Goal: Transaction & Acquisition: Purchase product/service

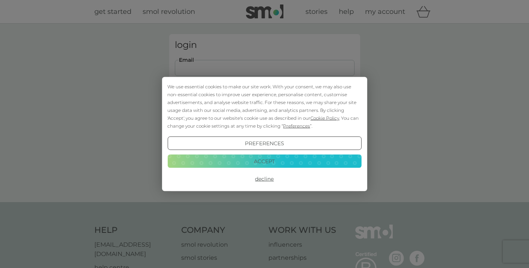
click at [265, 182] on button "Decline" at bounding box center [264, 178] width 194 height 13
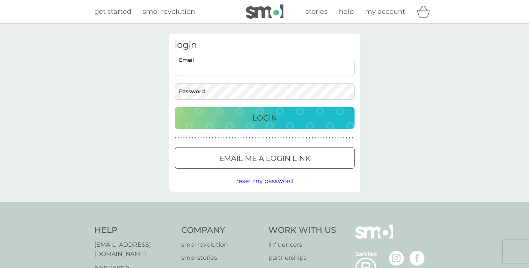
click at [202, 68] on input "Email" at bounding box center [265, 68] width 180 height 16
type input "[PERSON_NAME][EMAIL_ADDRESS][DOMAIN_NAME]"
click at [260, 119] on p "Login" at bounding box center [264, 118] width 25 height 12
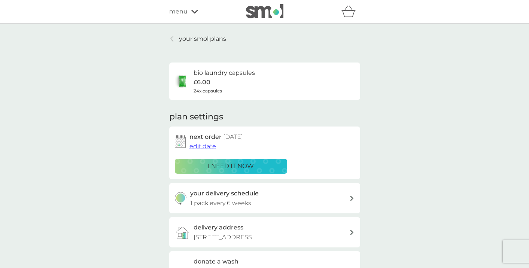
click at [220, 163] on p "i need it now" at bounding box center [231, 166] width 46 height 10
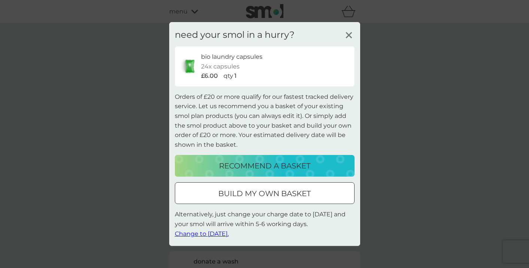
click at [238, 166] on p "recommend a basket" at bounding box center [264, 166] width 91 height 12
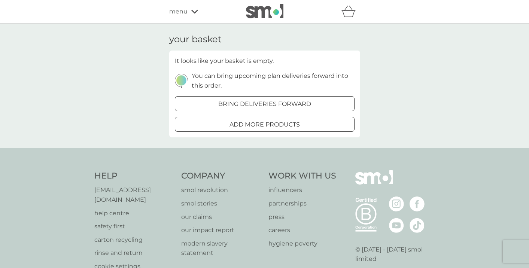
click at [267, 102] on div at bounding box center [264, 104] width 27 height 8
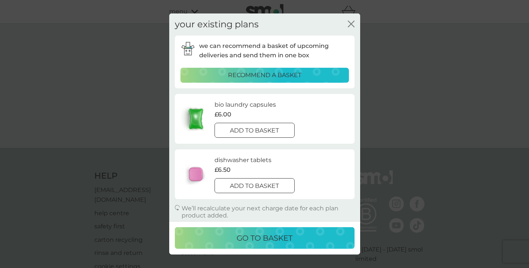
click at [266, 182] on div at bounding box center [254, 186] width 27 height 8
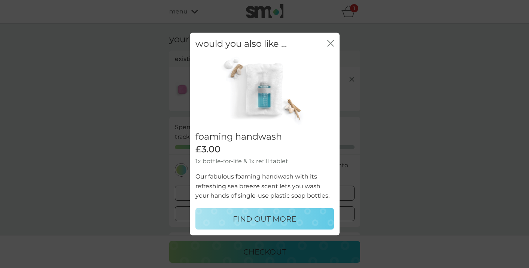
click at [330, 44] on g "close" at bounding box center [330, 43] width 6 height 6
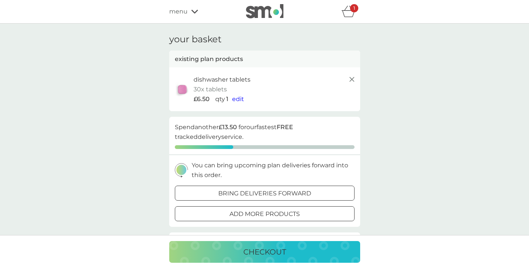
scroll to position [6, 0]
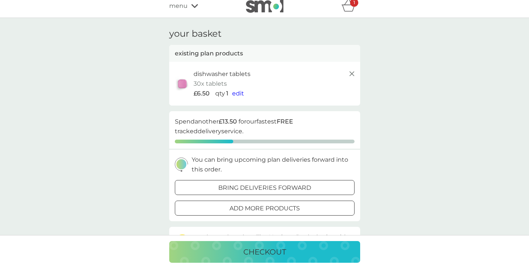
click at [256, 187] on div at bounding box center [255, 186] width 5 height 5
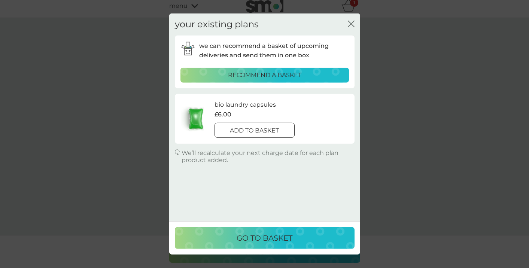
click at [256, 130] on div at bounding box center [254, 130] width 27 height 8
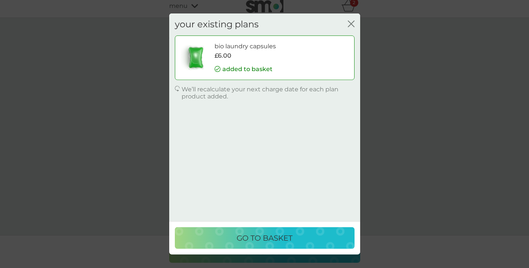
click at [263, 238] on p "go to basket" at bounding box center [265, 238] width 56 height 12
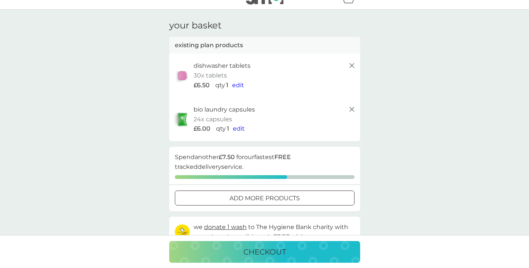
scroll to position [18, 0]
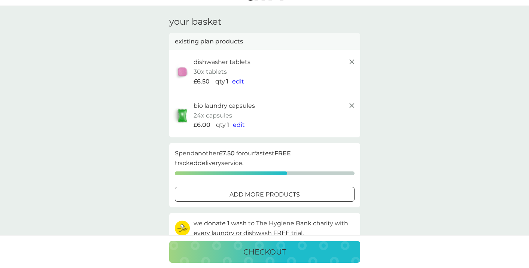
click at [240, 123] on span "edit" at bounding box center [239, 124] width 12 height 7
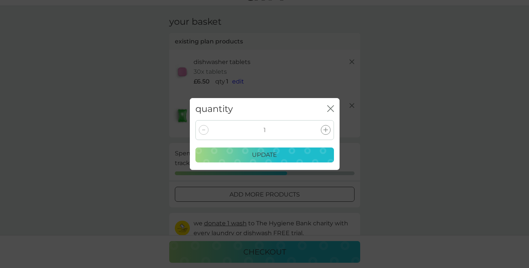
click at [329, 109] on icon "close" at bounding box center [330, 108] width 7 height 7
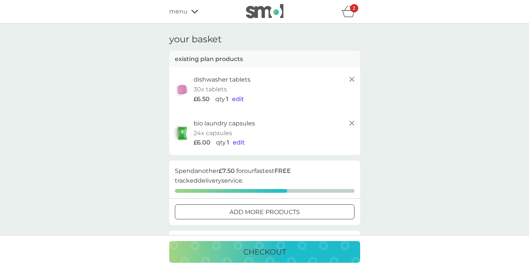
scroll to position [0, 0]
click at [264, 131] on div "bio laundry capsules 24x capsules £6.00 qty 1 edit" at bounding box center [274, 133] width 163 height 29
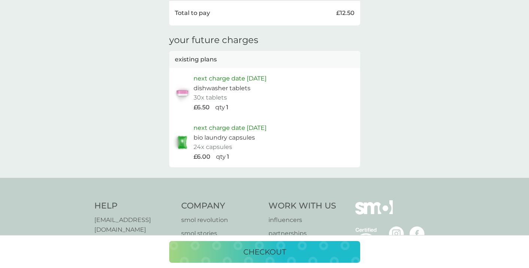
scroll to position [293, 0]
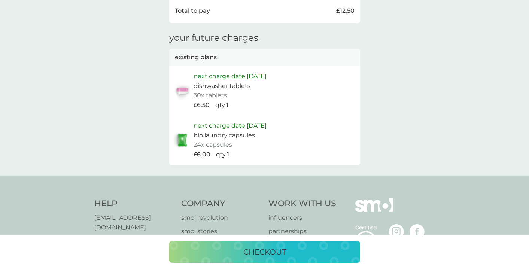
click at [252, 123] on p "next charge date 2nd Dec 2025" at bounding box center [229, 126] width 73 height 10
click at [223, 140] on p "24x capsules" at bounding box center [212, 145] width 39 height 10
click at [222, 131] on p "bio laundry capsules" at bounding box center [223, 136] width 61 height 10
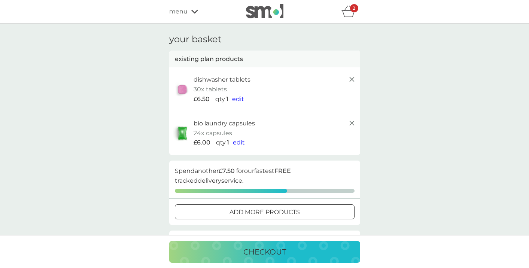
scroll to position [0, 0]
click at [180, 11] on span "menu" at bounding box center [178, 12] width 18 height 10
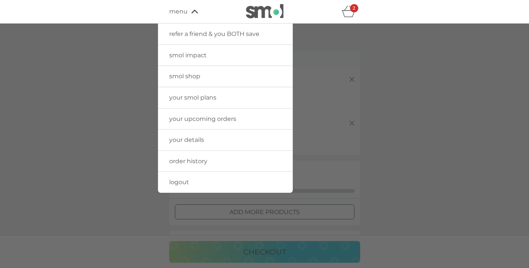
click at [189, 139] on span "your details" at bounding box center [186, 139] width 35 height 7
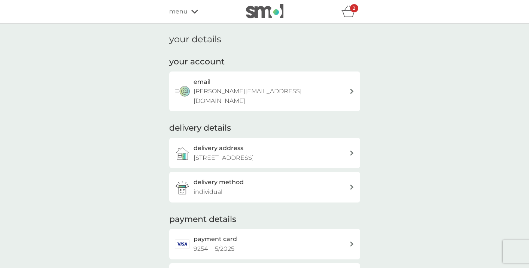
click at [191, 12] on icon at bounding box center [194, 11] width 7 height 4
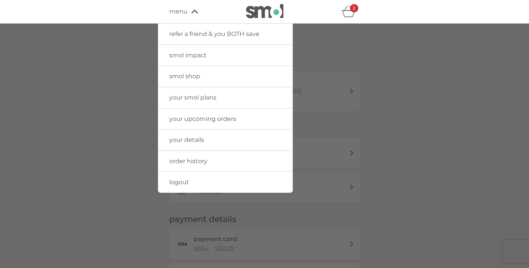
click at [195, 97] on span "your smol plans" at bounding box center [192, 97] width 47 height 7
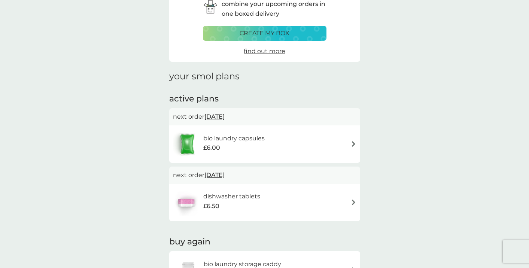
scroll to position [41, 0]
click at [354, 141] on img at bounding box center [354, 143] width 6 height 6
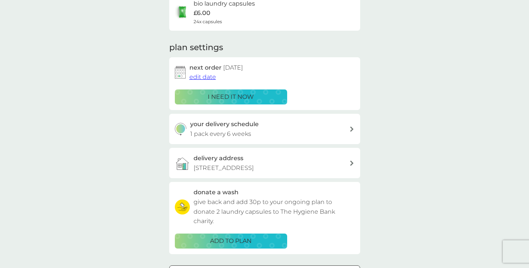
scroll to position [77, 0]
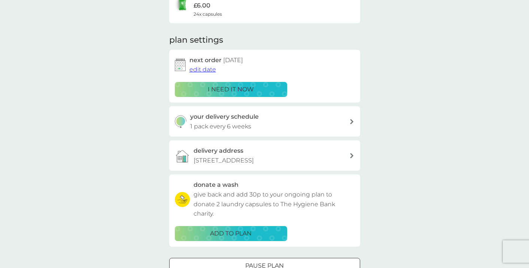
click at [351, 120] on icon at bounding box center [351, 121] width 3 height 5
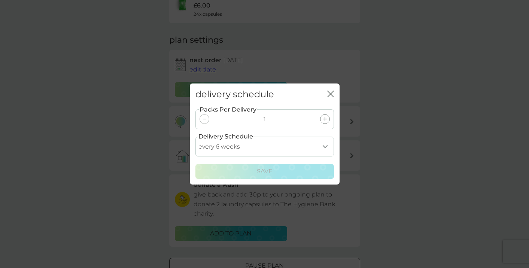
select select "35"
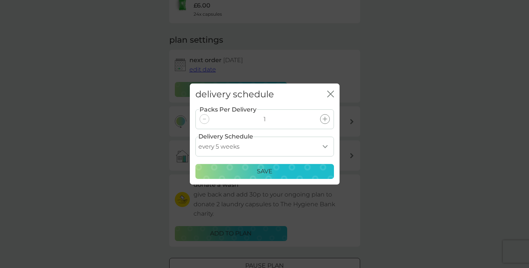
click at [283, 168] on div "Save" at bounding box center [264, 172] width 129 height 10
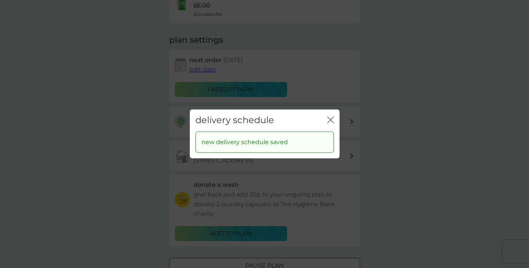
click at [308, 37] on div "delivery schedule close new delivery schedule saved" at bounding box center [264, 134] width 529 height 268
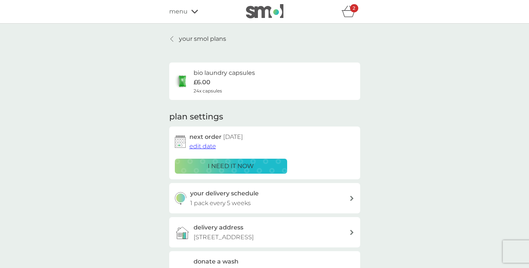
scroll to position [0, 0]
click at [183, 12] on span "menu" at bounding box center [178, 12] width 18 height 10
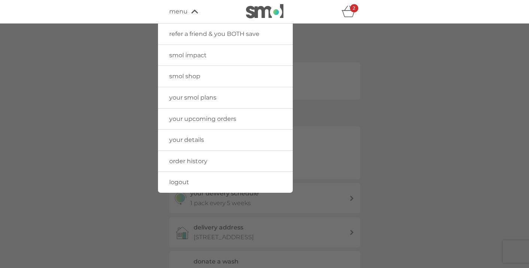
click at [352, 9] on div "2" at bounding box center [354, 8] width 8 height 8
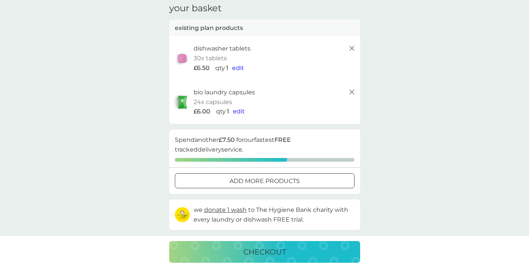
scroll to position [45, 0]
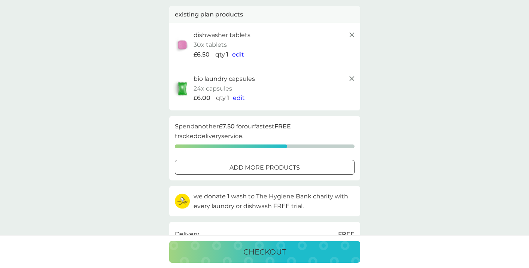
click at [260, 166] on div at bounding box center [264, 168] width 27 height 8
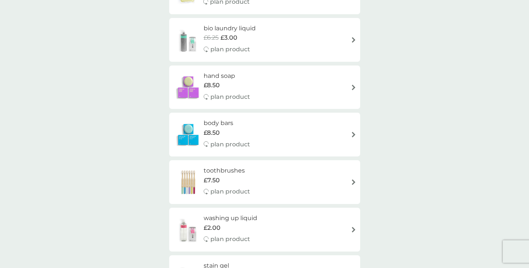
scroll to position [586, 0]
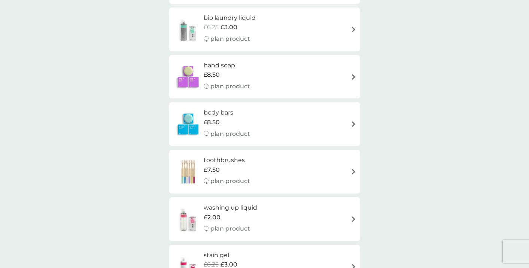
click at [226, 155] on h6 "toothbrushes" at bounding box center [227, 160] width 46 height 10
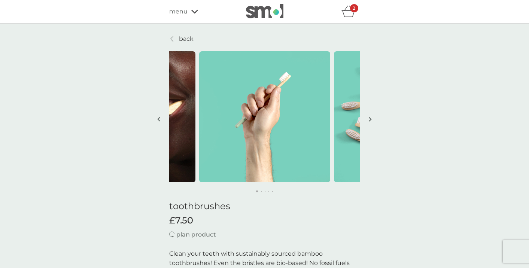
click at [369, 120] on img "button" at bounding box center [370, 119] width 3 height 6
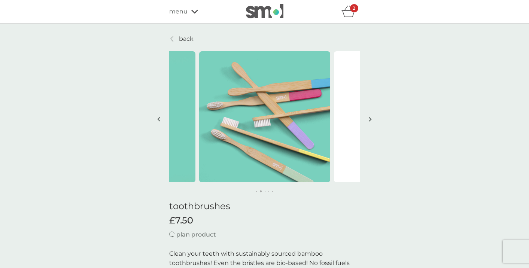
click at [369, 120] on img "button" at bounding box center [370, 119] width 3 height 6
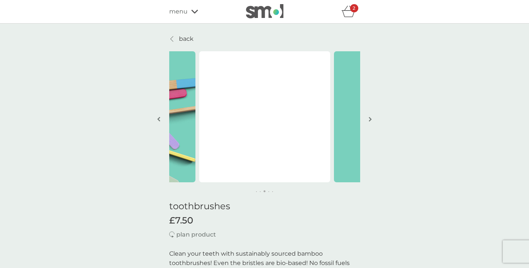
click at [369, 120] on img "button" at bounding box center [370, 119] width 3 height 6
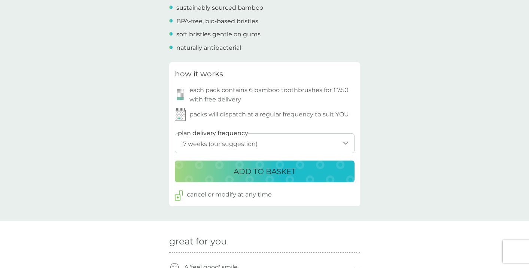
scroll to position [342, 0]
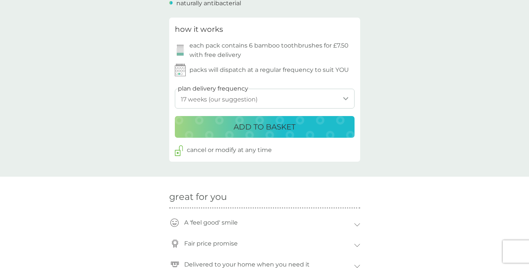
select select "126"
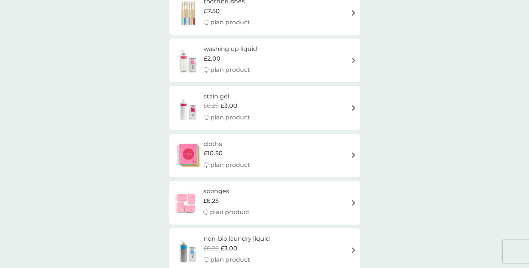
scroll to position [746, 0]
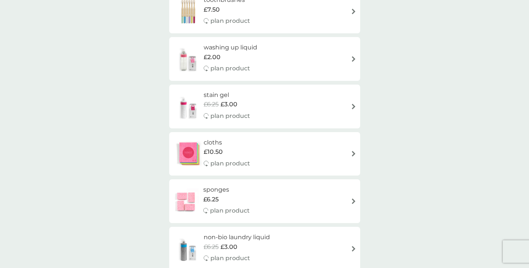
click at [214, 138] on h6 "cloths" at bounding box center [227, 143] width 46 height 10
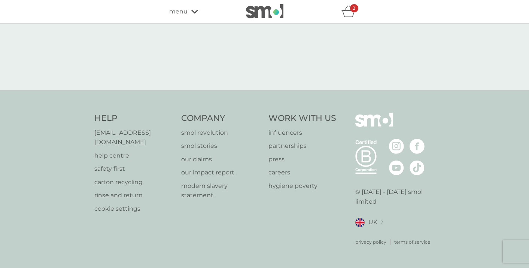
select select "91"
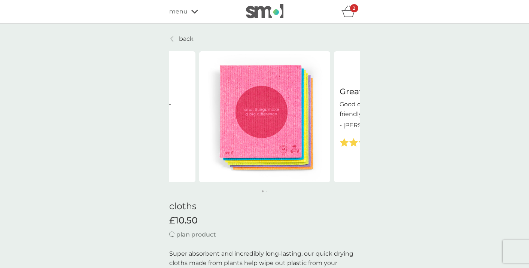
click at [359, 121] on div "- Jane" at bounding box center [399, 126] width 120 height 10
click at [293, 121] on img at bounding box center [264, 116] width 131 height 131
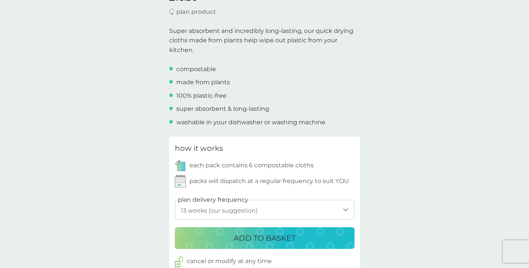
scroll to position [190, 0]
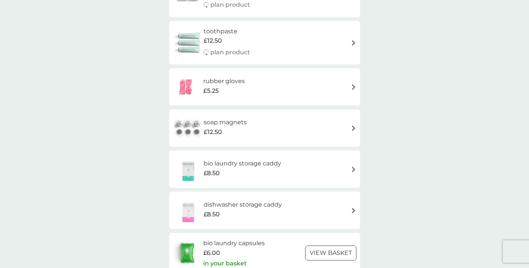
scroll to position [1073, 0]
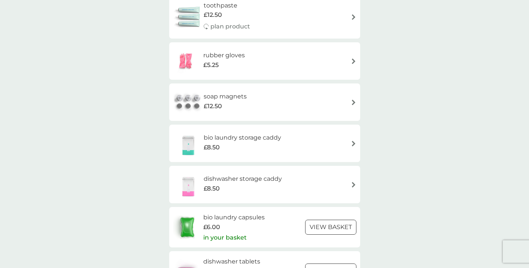
click at [227, 92] on h6 "soap magnets" at bounding box center [225, 97] width 43 height 10
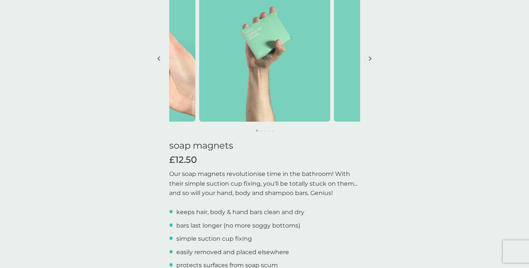
scroll to position [48, 0]
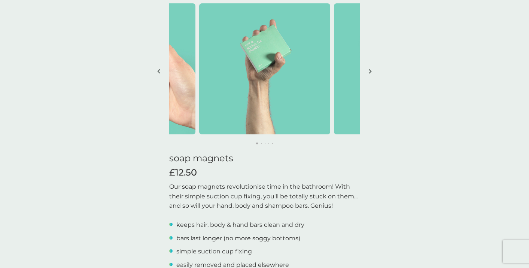
click at [369, 70] on img "button" at bounding box center [370, 71] width 3 height 6
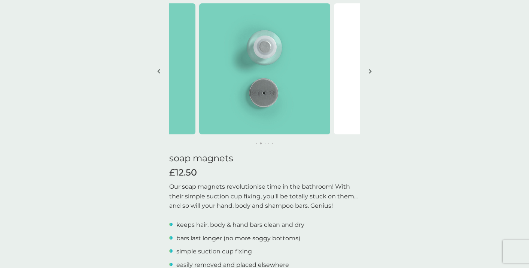
click at [369, 70] on img "button" at bounding box center [370, 71] width 3 height 6
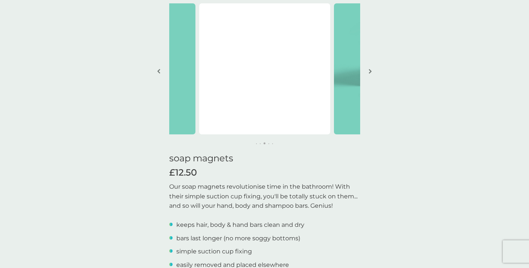
click at [369, 70] on img "button" at bounding box center [370, 71] width 3 height 6
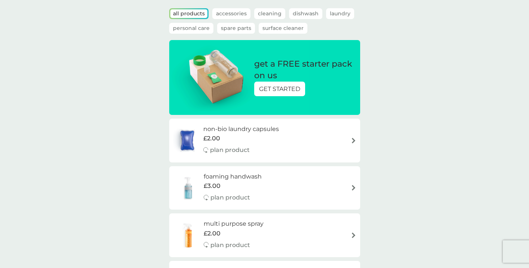
scroll to position [1073, 0]
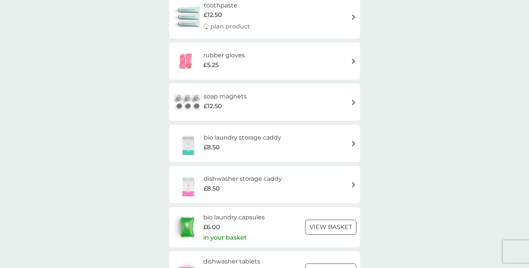
click at [243, 92] on h6 "soap magnets" at bounding box center [225, 97] width 43 height 10
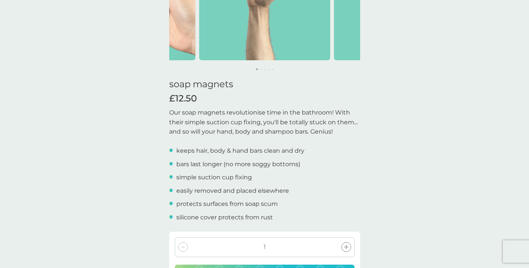
scroll to position [182, 0]
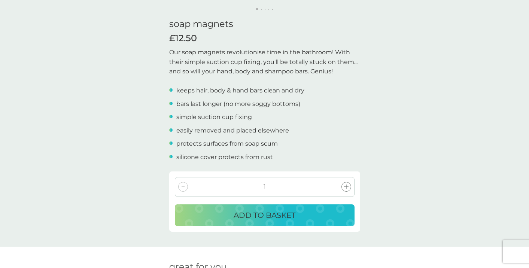
click at [240, 213] on p "ADD TO BASKET" at bounding box center [265, 215] width 62 height 12
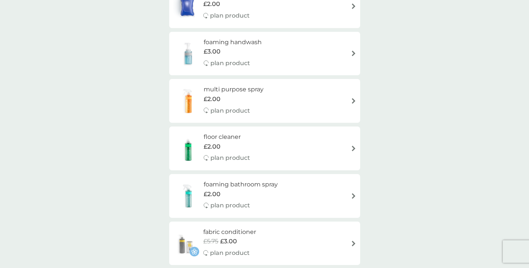
scroll to position [1073, 0]
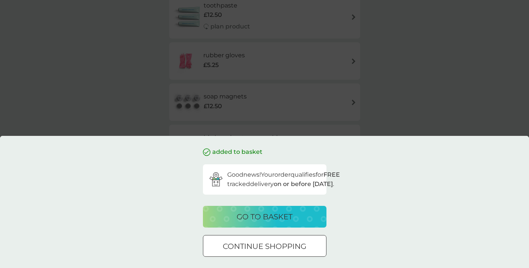
click at [132, 82] on div "added to basket Good news! Your order qualifies for FREE tracked delivery on or…" at bounding box center [264, 134] width 529 height 268
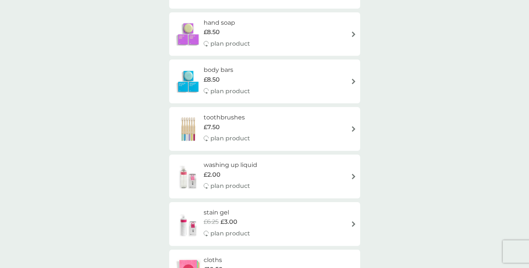
scroll to position [591, 0]
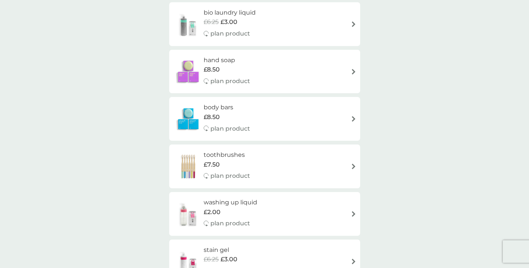
click at [234, 103] on h6 "body bars" at bounding box center [227, 108] width 46 height 10
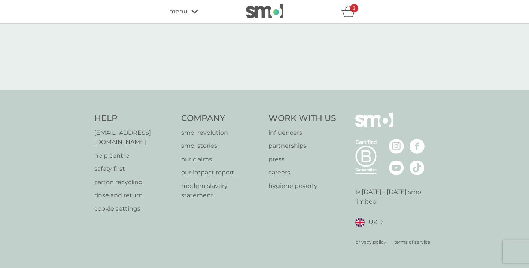
select select "91"
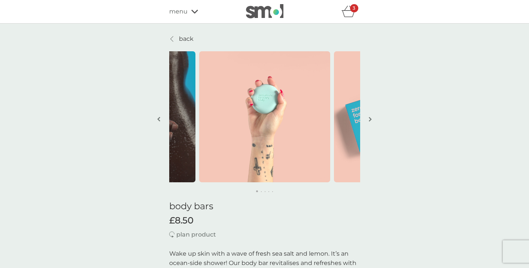
click at [178, 12] on span "menu" at bounding box center [178, 12] width 18 height 10
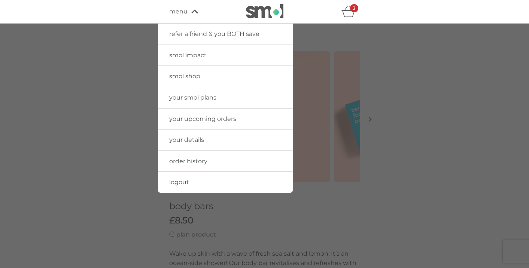
click at [185, 76] on span "smol shop" at bounding box center [184, 76] width 31 height 7
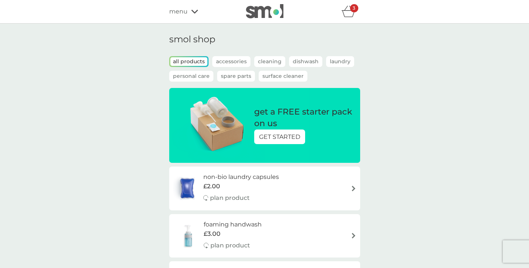
click at [352, 10] on div "3" at bounding box center [354, 8] width 8 height 8
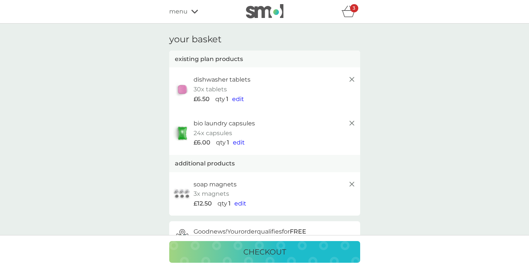
click at [239, 202] on span "edit" at bounding box center [240, 203] width 12 height 7
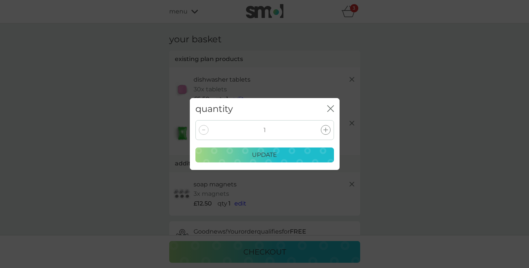
click at [386, 154] on div "quantity close 1 update" at bounding box center [264, 134] width 529 height 268
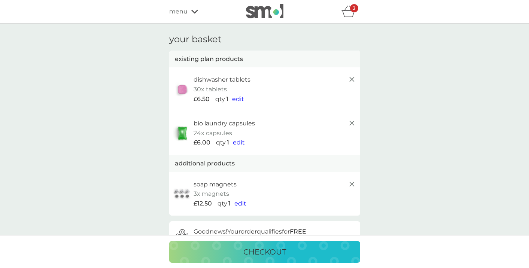
click at [353, 183] on line at bounding box center [351, 184] width 4 height 4
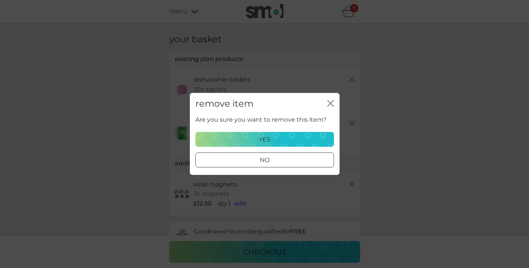
click at [298, 140] on div "yes" at bounding box center [264, 140] width 129 height 10
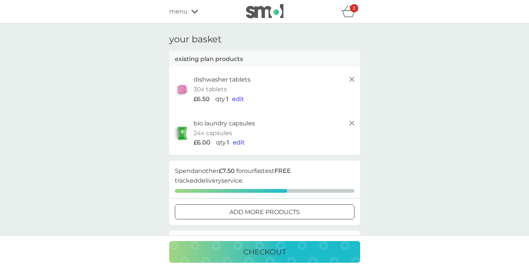
click at [240, 141] on span "edit" at bounding box center [239, 142] width 12 height 7
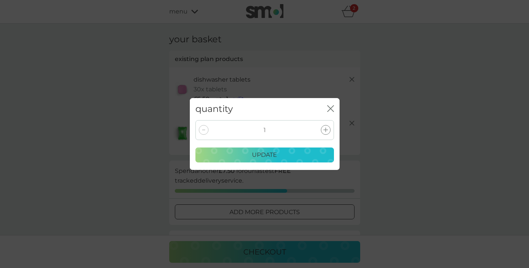
click at [331, 109] on icon "close" at bounding box center [330, 108] width 7 height 7
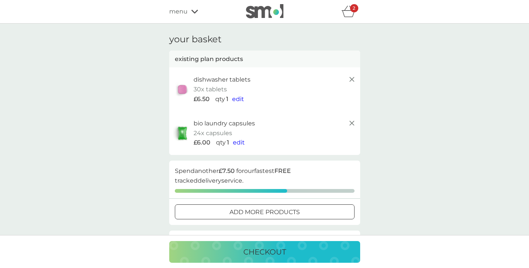
click at [350, 11] on div "2" at bounding box center [354, 8] width 8 height 8
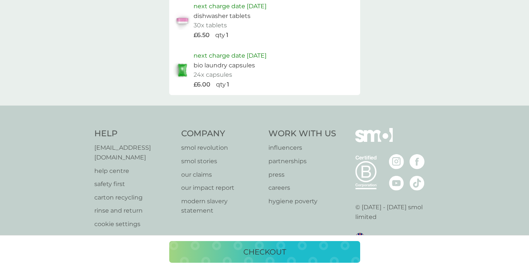
scroll to position [363, 0]
click at [305, 89] on div "next charge date 2nd Dec 2025 bio laundry capsules 24x capsules £6.00 qty 1" at bounding box center [264, 70] width 191 height 49
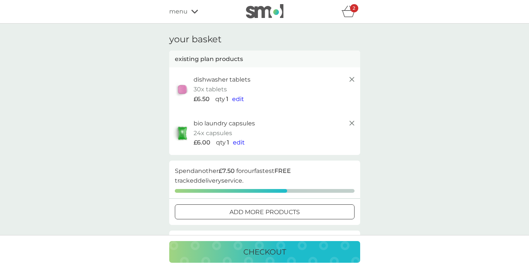
scroll to position [0, 0]
click at [348, 8] on icon "basket" at bounding box center [348, 12] width 14 height 12
click at [181, 9] on span "menu" at bounding box center [178, 12] width 18 height 10
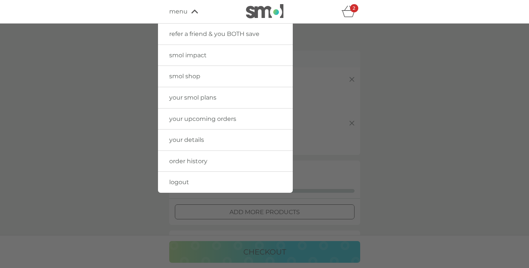
click at [352, 9] on div "2" at bounding box center [354, 8] width 8 height 8
click at [413, 71] on div at bounding box center [264, 158] width 529 height 268
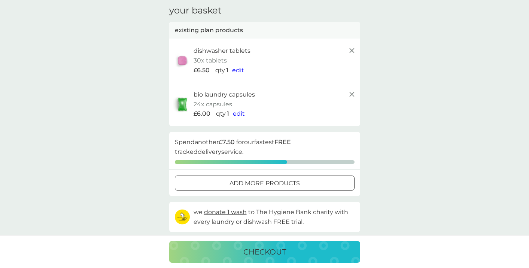
scroll to position [35, 0]
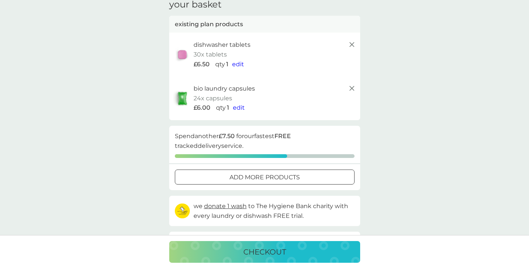
click at [281, 173] on p "add more products" at bounding box center [264, 178] width 70 height 10
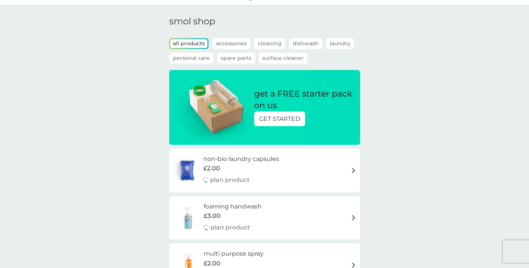
scroll to position [18, 0]
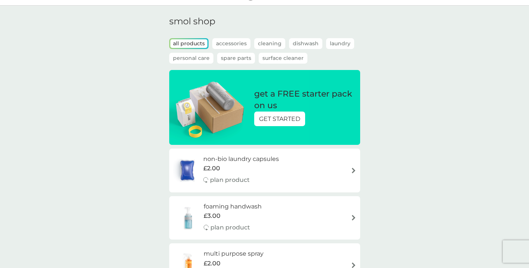
click at [289, 115] on p "GET STARTED" at bounding box center [279, 119] width 41 height 10
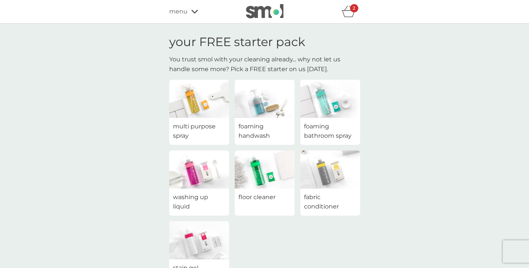
click at [351, 9] on div "2" at bounding box center [354, 8] width 8 height 8
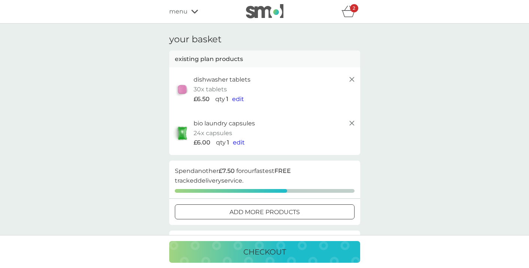
click at [244, 210] on p "add more products" at bounding box center [264, 212] width 70 height 10
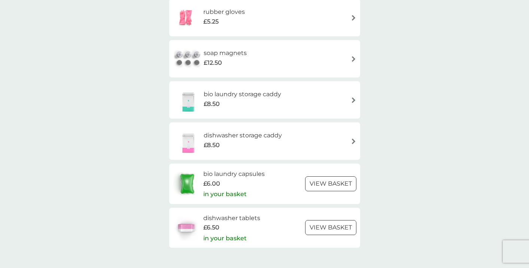
scroll to position [1120, 0]
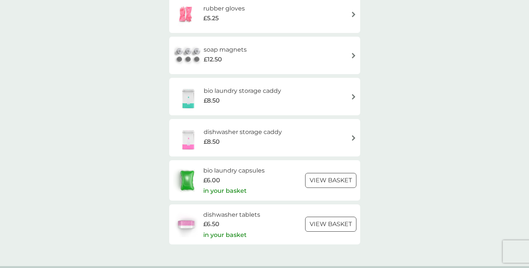
click at [323, 177] on div at bounding box center [330, 181] width 27 height 8
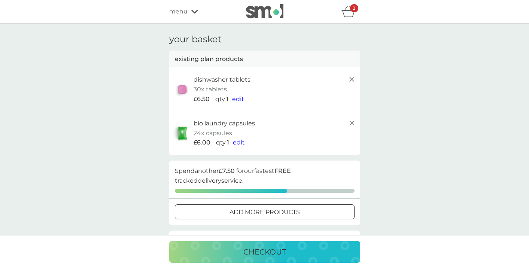
click at [179, 13] on span "menu" at bounding box center [178, 12] width 18 height 10
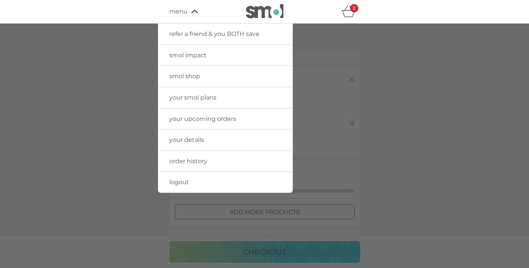
click at [194, 117] on span "your upcoming orders" at bounding box center [202, 118] width 67 height 7
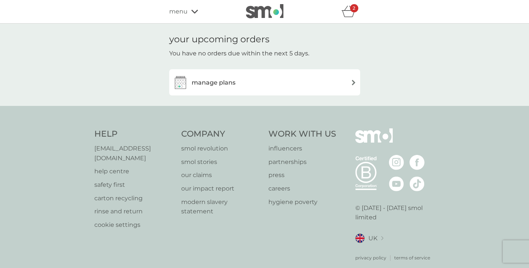
click at [219, 81] on h3 "manage plans" at bounding box center [214, 83] width 44 height 10
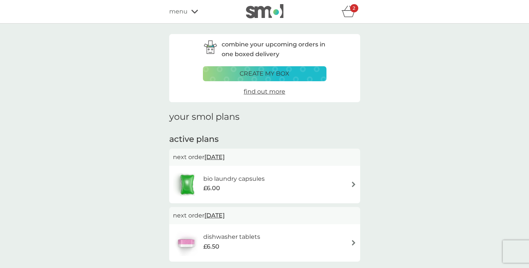
click at [353, 8] on p "2" at bounding box center [354, 8] width 3 height 0
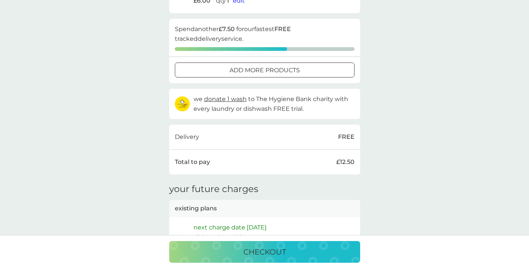
scroll to position [142, 0]
click at [270, 138] on div "Delivery FREE" at bounding box center [265, 137] width 180 height 10
click at [252, 167] on div "Total to pay £12.50" at bounding box center [264, 161] width 191 height 25
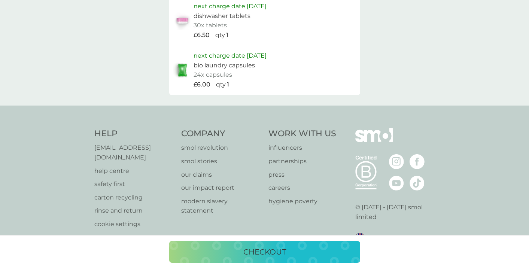
scroll to position [363, 0]
click at [321, 89] on div "next charge date 2nd Dec 2025 bio laundry capsules 24x capsules £6.00 qty 1" at bounding box center [264, 70] width 191 height 49
click at [259, 253] on p "checkout" at bounding box center [264, 252] width 43 height 12
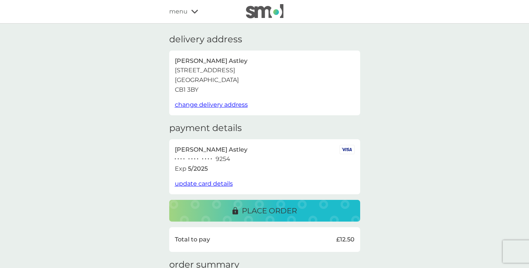
click at [271, 201] on button "place order" at bounding box center [264, 211] width 191 height 22
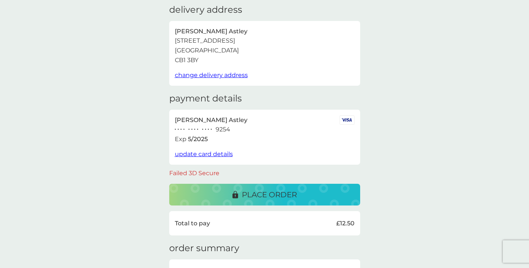
scroll to position [33, 0]
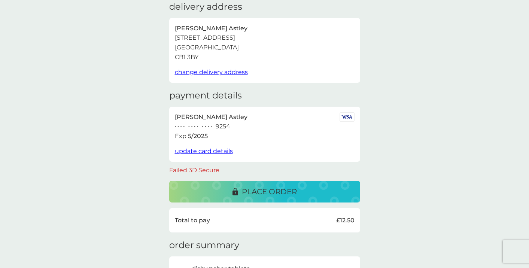
click at [217, 149] on span "update card details" at bounding box center [204, 150] width 58 height 7
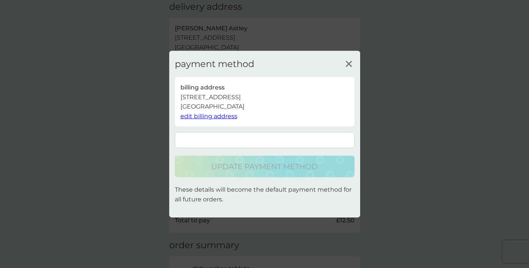
click at [217, 149] on div "update payment method These details will become the default payment method for …" at bounding box center [265, 168] width 180 height 72
click at [263, 129] on div "payment method billing address 25 Hemingford Road, CB1 3BY, Cambridge United Ki…" at bounding box center [265, 134] width 180 height 152
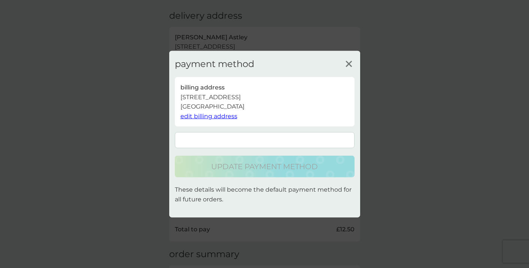
scroll to position [19, 0]
click at [248, 137] on form at bounding box center [265, 140] width 180 height 16
click at [348, 62] on icon at bounding box center [348, 63] width 11 height 11
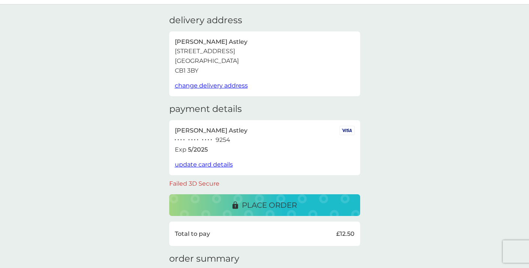
click at [225, 163] on span "update card details" at bounding box center [204, 164] width 58 height 7
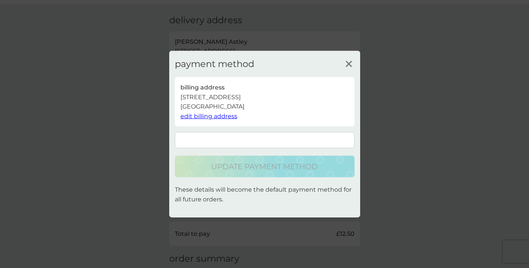
click at [231, 135] on form at bounding box center [265, 140] width 180 height 16
click at [214, 144] on form at bounding box center [265, 140] width 180 height 16
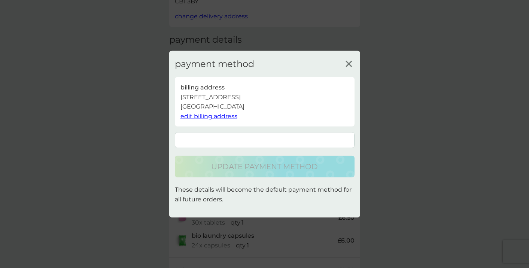
click at [350, 64] on line at bounding box center [349, 64] width 6 height 6
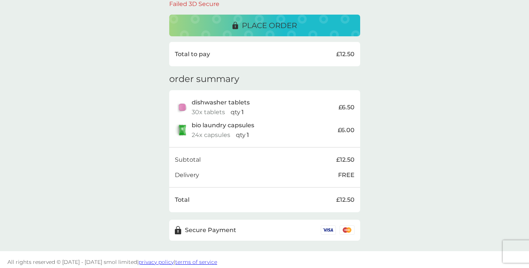
scroll to position [198, 0]
click at [201, 226] on p "Secure Payment" at bounding box center [210, 231] width 51 height 10
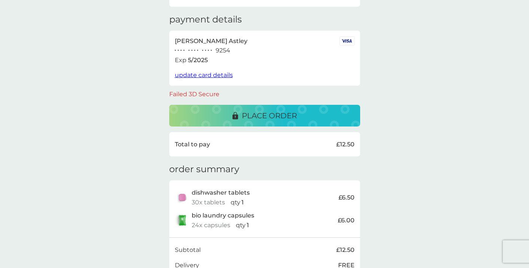
scroll to position [55, 0]
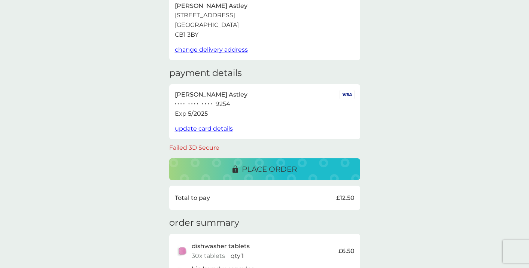
click at [350, 91] on icon at bounding box center [347, 94] width 14 height 9
click at [205, 125] on span "update card details" at bounding box center [204, 128] width 58 height 7
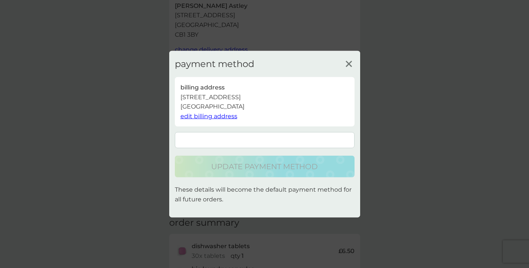
click at [207, 116] on span "edit billing address" at bounding box center [208, 116] width 57 height 7
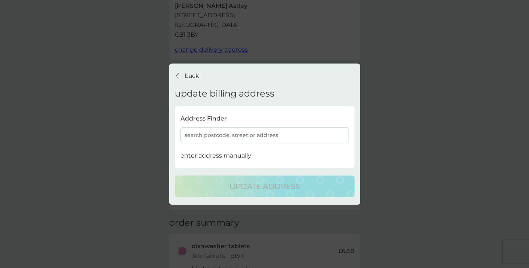
click at [177, 76] on icon "back" at bounding box center [177, 76] width 3 height 6
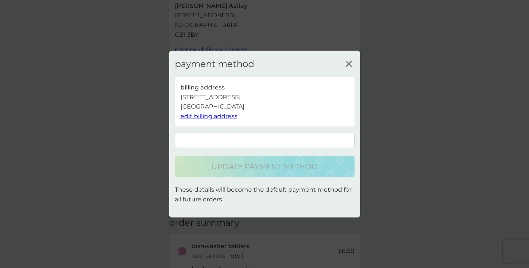
click at [204, 142] on form at bounding box center [265, 140] width 180 height 16
click at [346, 65] on icon at bounding box center [348, 63] width 11 height 11
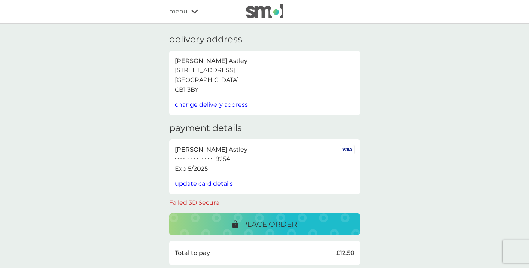
scroll to position [0, 0]
click at [180, 15] on span "menu" at bounding box center [178, 12] width 18 height 10
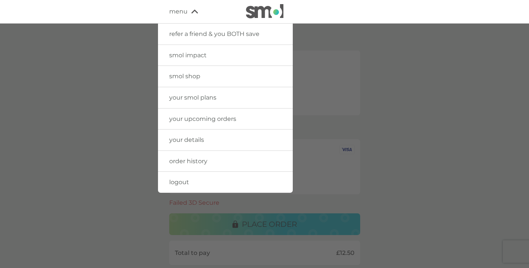
click at [190, 138] on span "your details" at bounding box center [186, 139] width 35 height 7
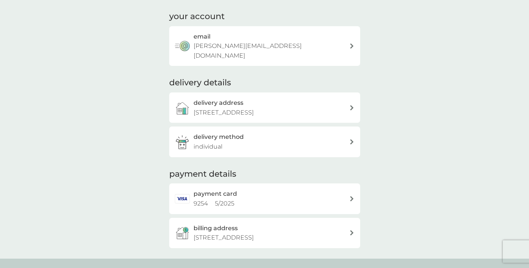
scroll to position [80, 0]
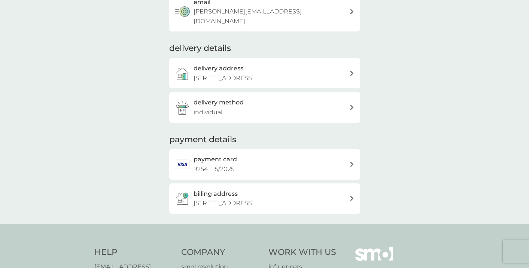
click at [351, 162] on icon at bounding box center [351, 164] width 3 height 5
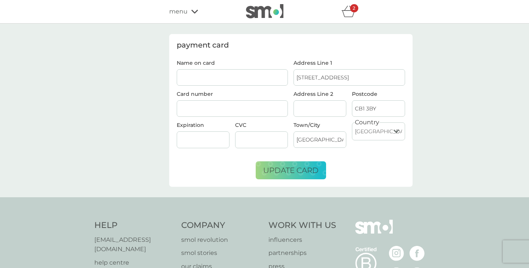
click at [205, 81] on input "Name on card" at bounding box center [233, 77] width 112 height 16
type input "Dr Katrina E Astley"
click at [294, 168] on span "update card" at bounding box center [290, 170] width 55 height 9
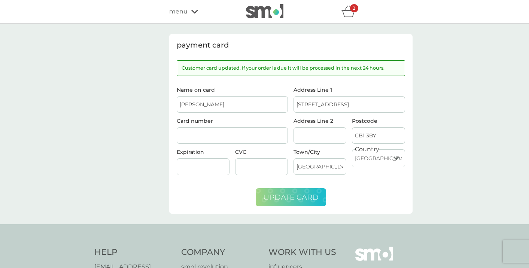
click at [353, 8] on p "2" at bounding box center [354, 8] width 3 height 0
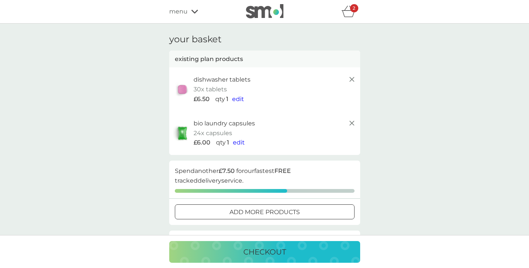
click at [253, 255] on p "checkout" at bounding box center [264, 252] width 43 height 12
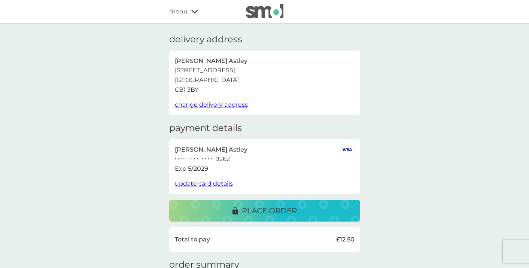
click at [250, 207] on p "place order" at bounding box center [269, 211] width 55 height 12
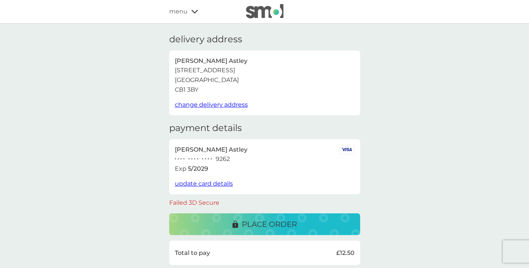
scroll to position [17, 0]
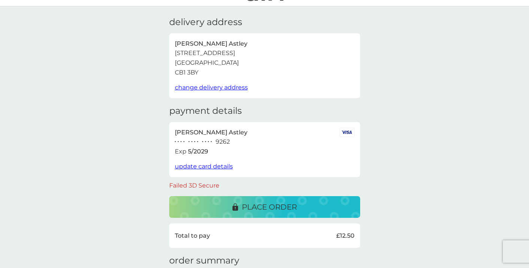
click at [221, 164] on span "update card details" at bounding box center [204, 166] width 58 height 7
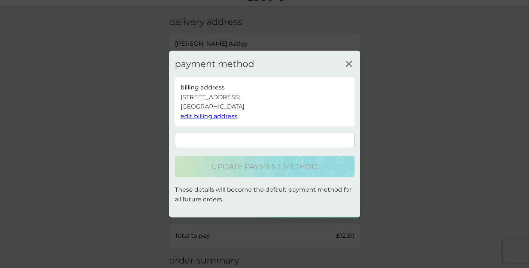
click at [348, 65] on icon at bounding box center [348, 63] width 11 height 11
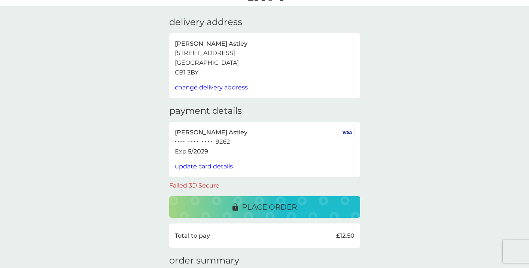
click at [250, 206] on p "place order" at bounding box center [269, 207] width 55 height 12
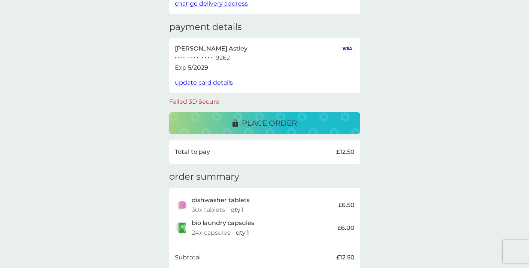
scroll to position [116, 0]
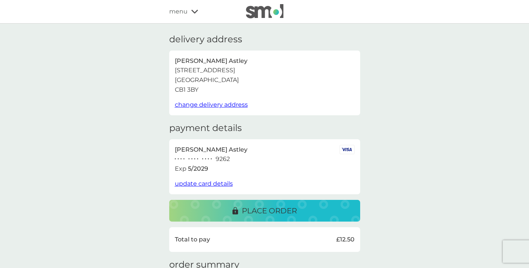
click at [155, 172] on div "delivery address [PERSON_NAME] [STREET_ADDRESS] change delivery address payment…" at bounding box center [264, 230] width 529 height 413
click at [258, 205] on p "place order" at bounding box center [269, 211] width 55 height 12
